Goal: Navigation & Orientation: Understand site structure

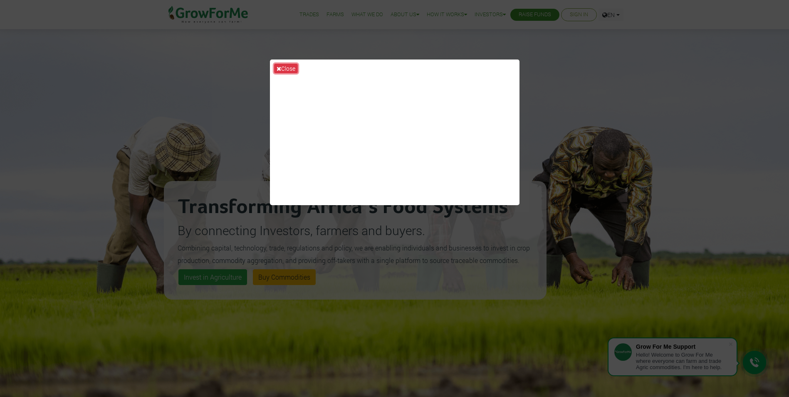
click at [292, 66] on button "Close" at bounding box center [286, 69] width 24 height 10
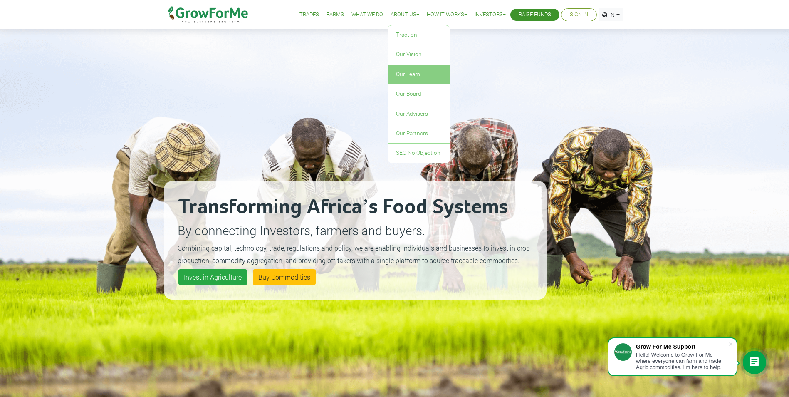
click at [401, 70] on link "Our Team" at bounding box center [419, 74] width 62 height 19
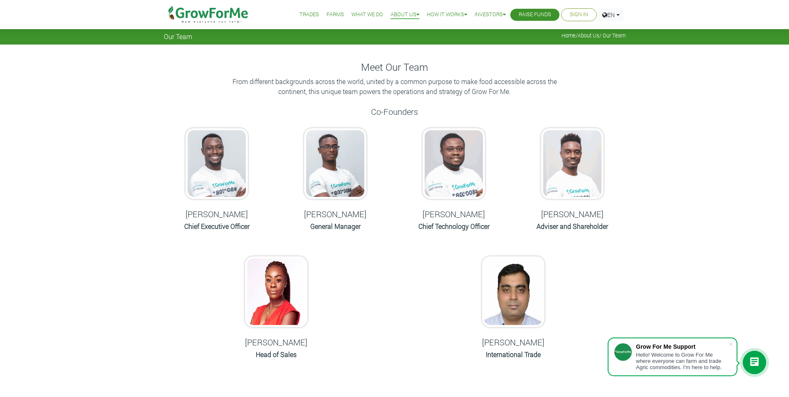
click at [354, 16] on link "What We Do" at bounding box center [367, 14] width 32 height 9
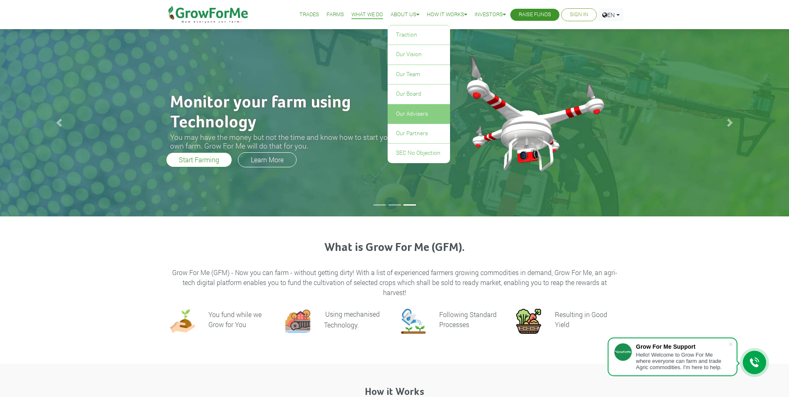
click at [414, 112] on link "Our Advisers" at bounding box center [419, 113] width 62 height 19
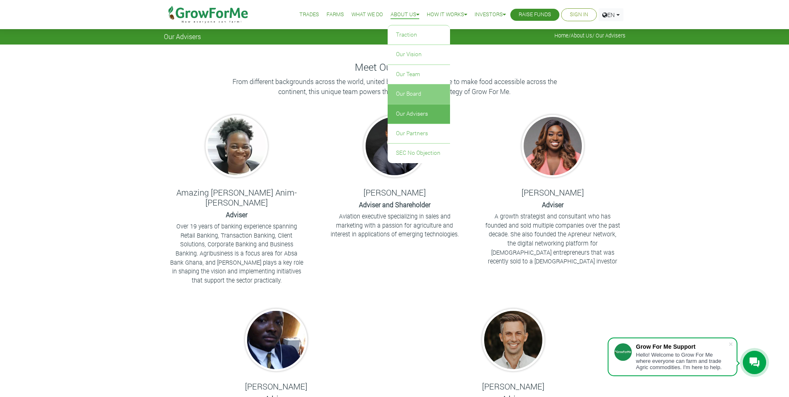
click at [394, 96] on link "Our Board" at bounding box center [419, 93] width 62 height 19
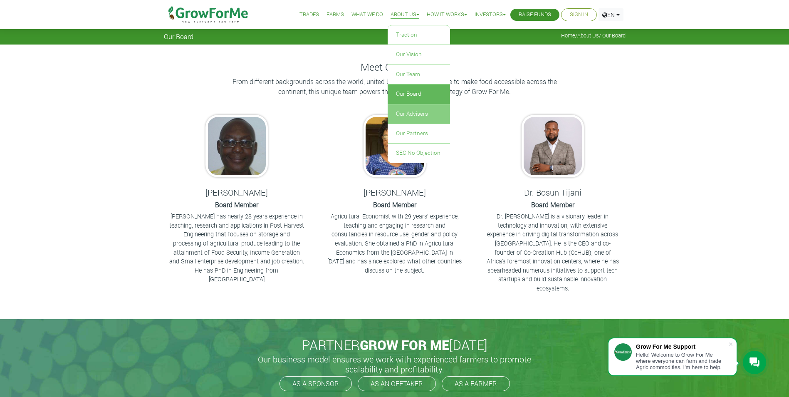
click at [411, 110] on link "Our Advisers" at bounding box center [419, 113] width 62 height 19
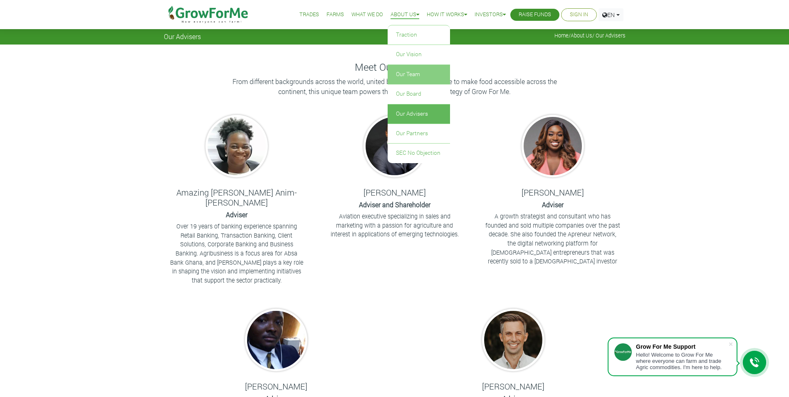
click at [399, 74] on link "Our Team" at bounding box center [419, 74] width 62 height 19
